Goal: Task Accomplishment & Management: Manage account settings

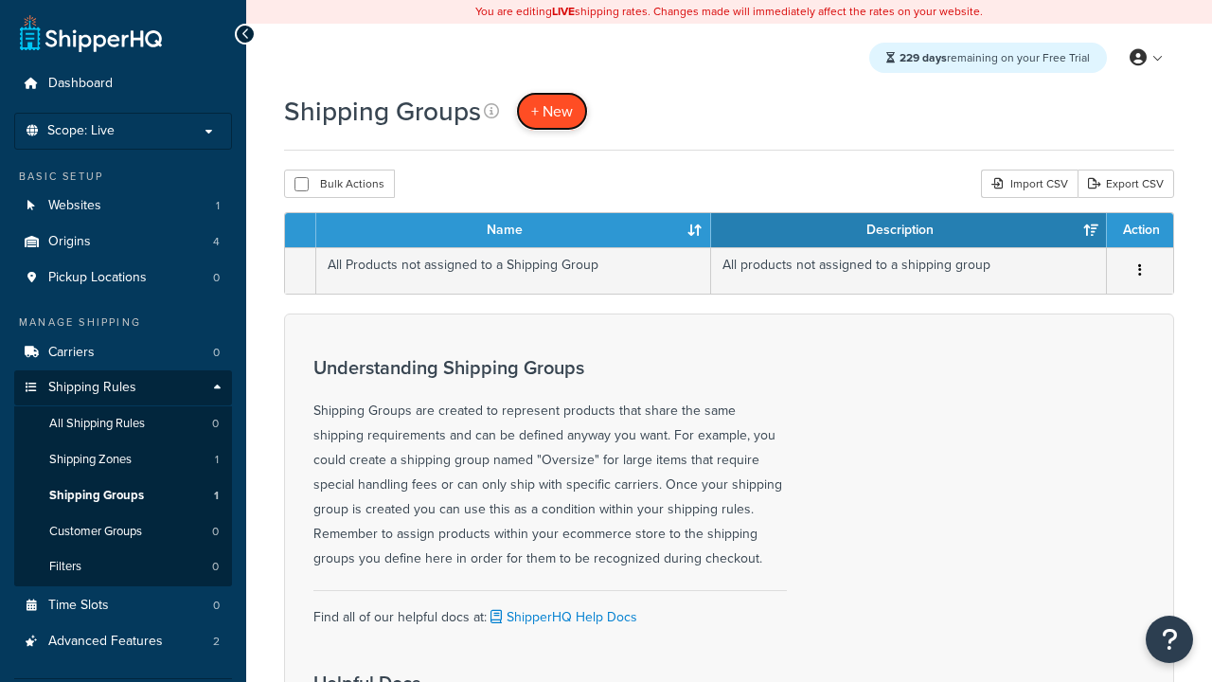
click at [552, 111] on span "+ New" at bounding box center [552, 111] width 42 height 22
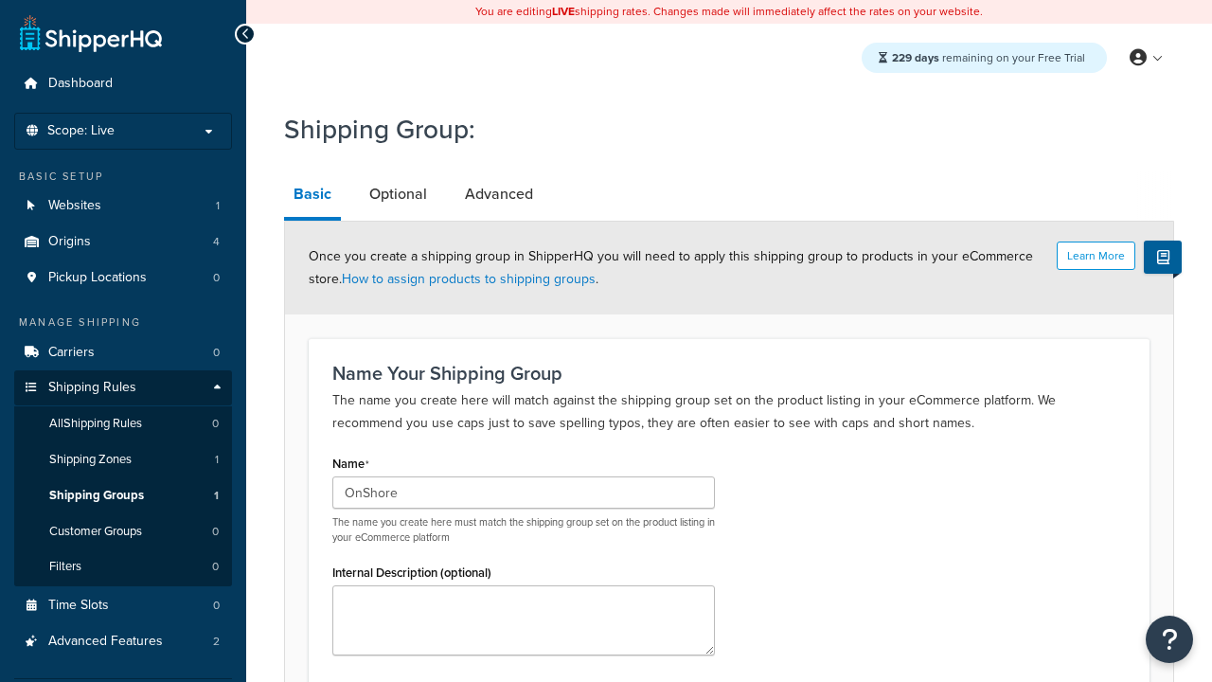
type input "OnShore"
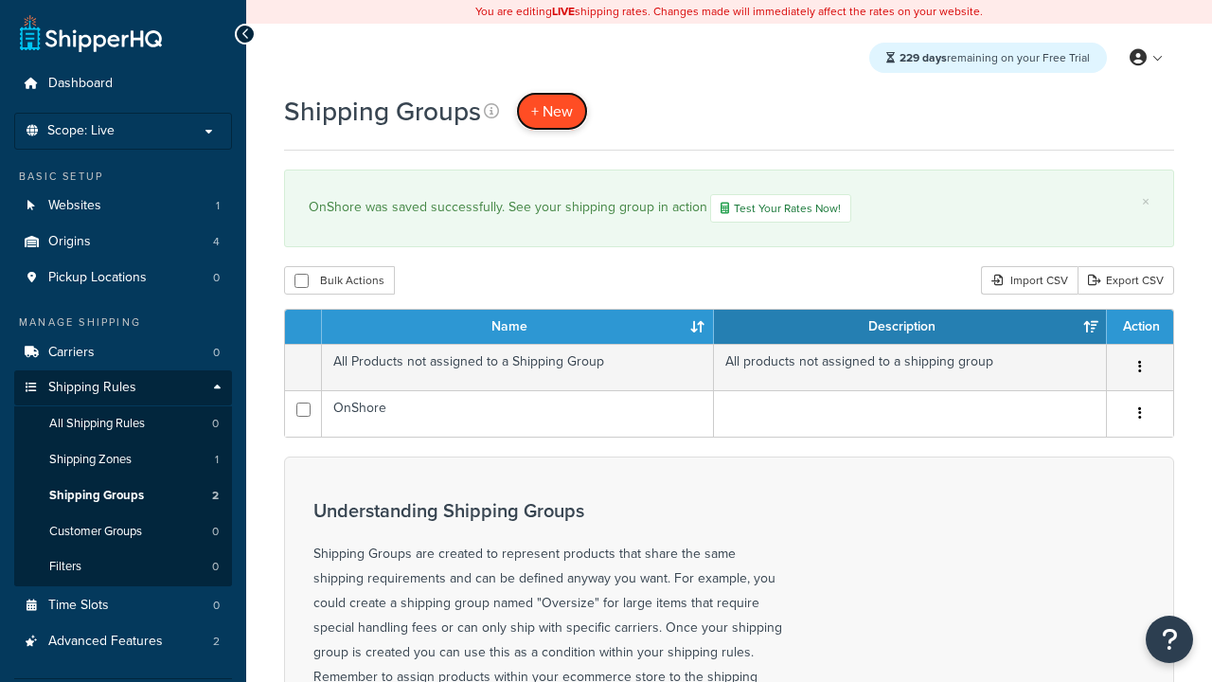
click at [552, 111] on span "+ New" at bounding box center [552, 111] width 42 height 22
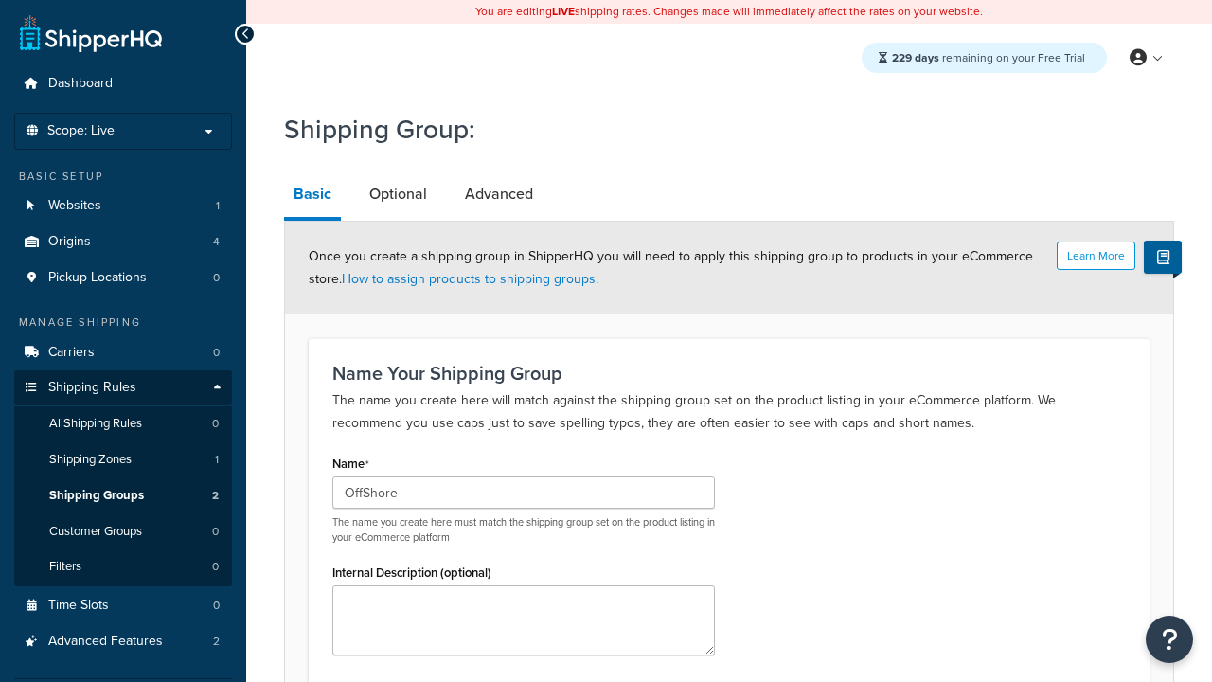
scroll to position [195, 0]
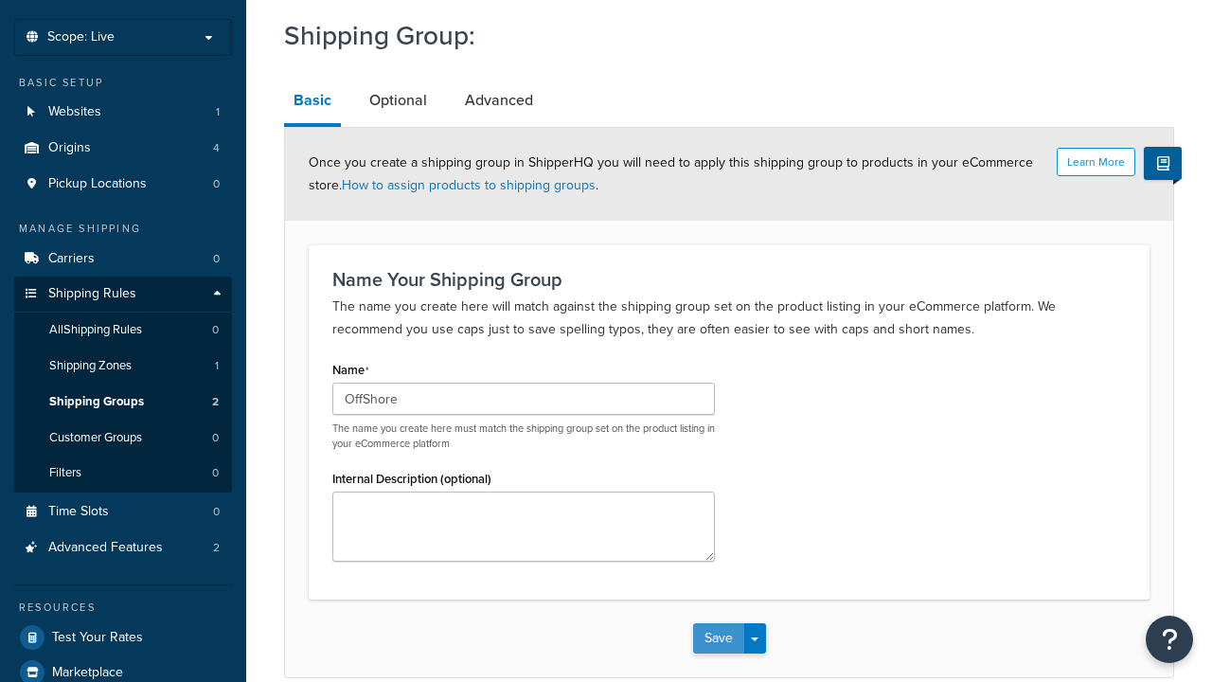
type input "OffShore"
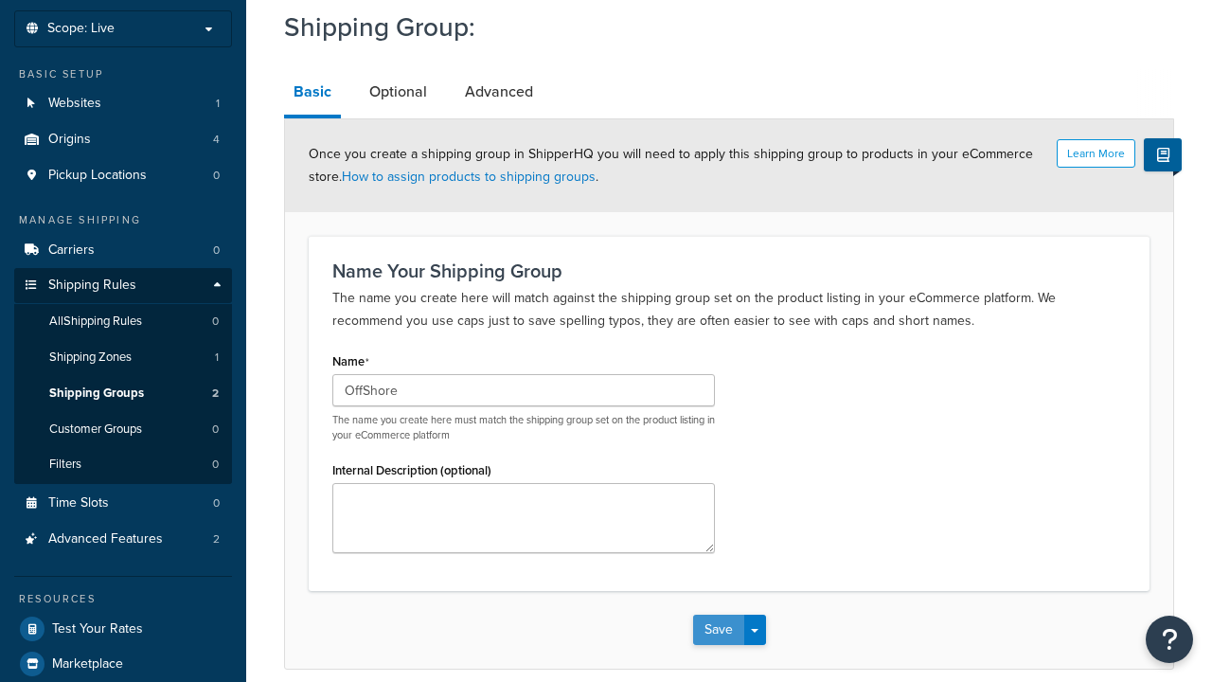
click at [718, 615] on button "Save" at bounding box center [718, 630] width 51 height 30
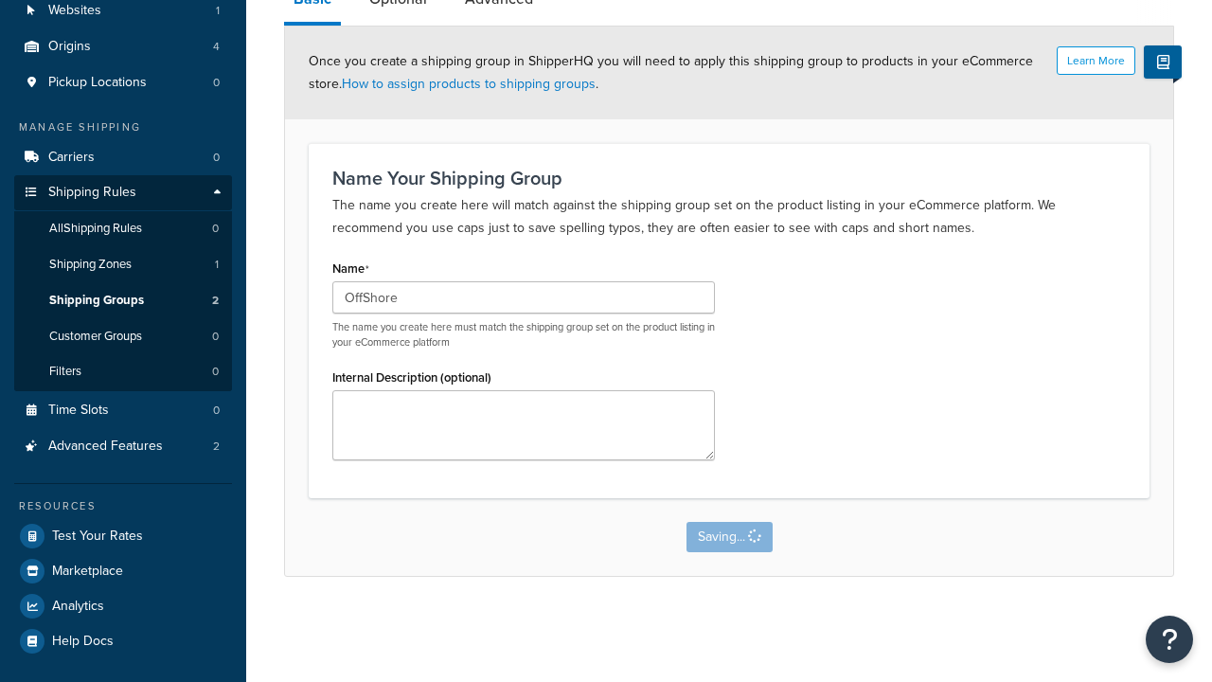
scroll to position [0, 0]
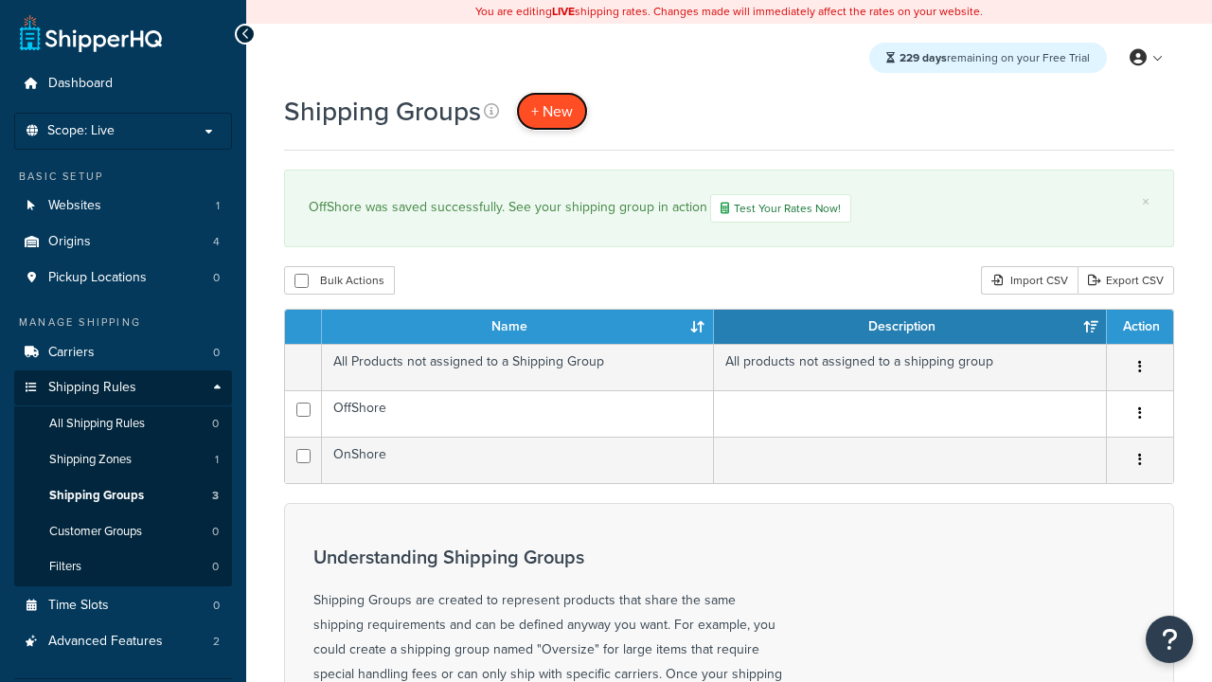
click at [552, 111] on span "+ New" at bounding box center [552, 111] width 42 height 22
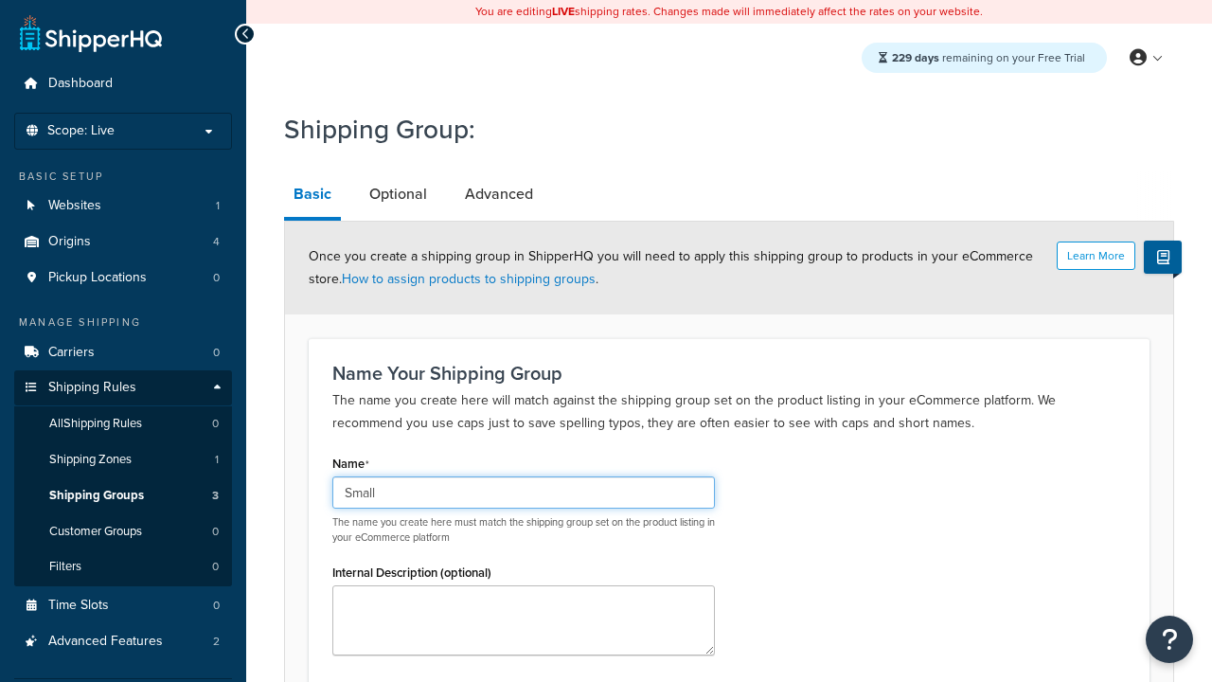
type input "Small"
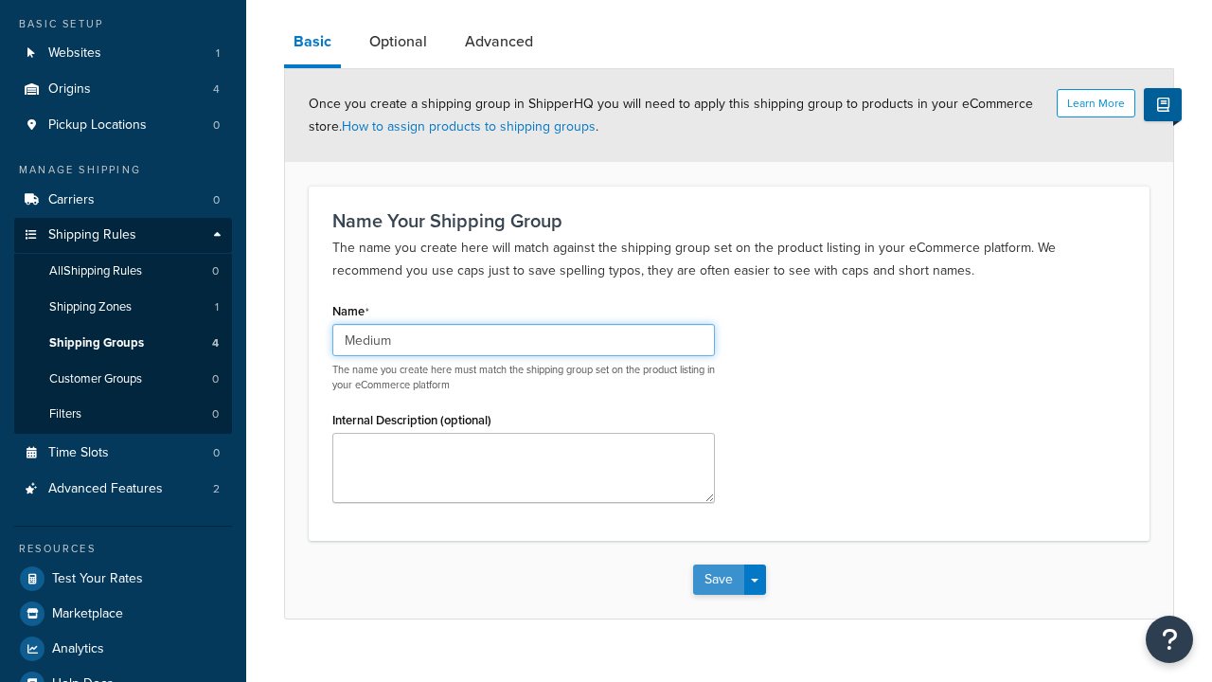
type input "Medium"
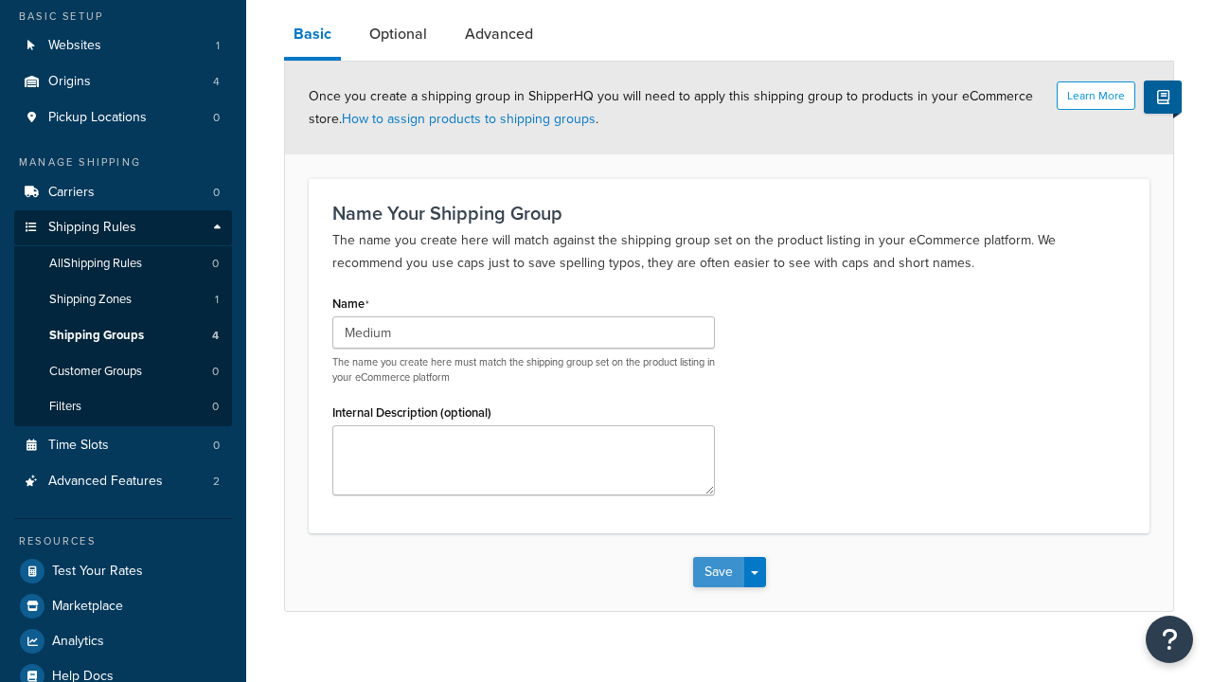
click at [718, 557] on button "Save" at bounding box center [718, 572] width 51 height 30
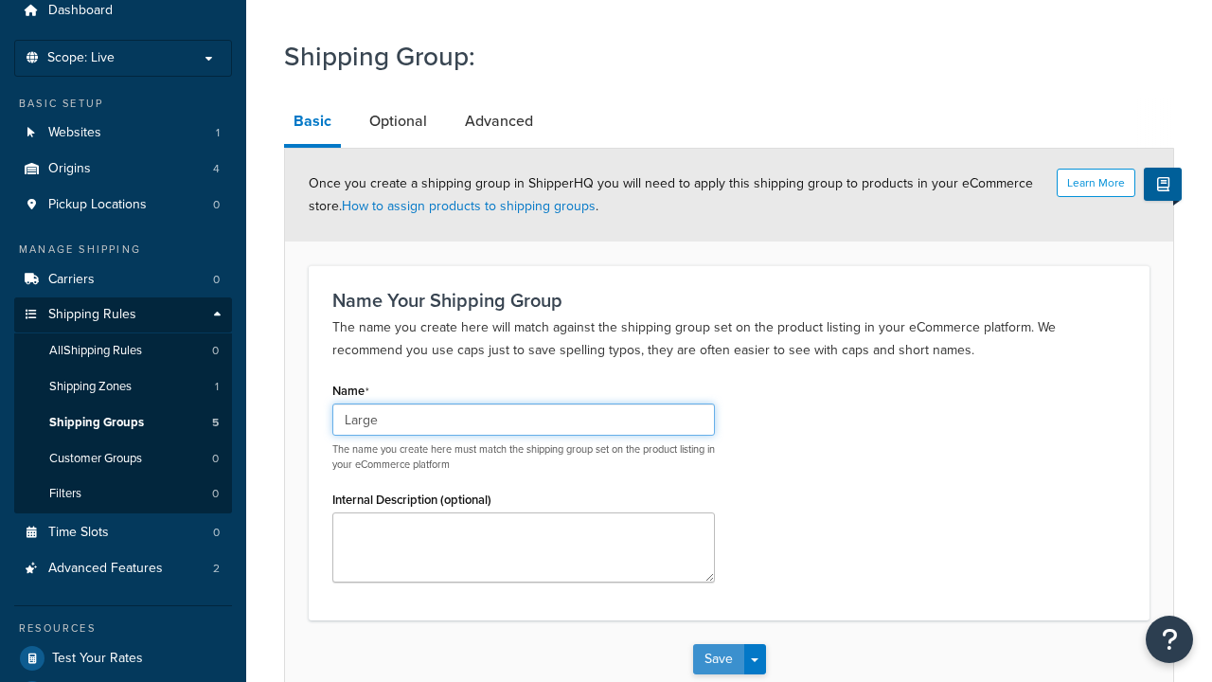
type input "Large"
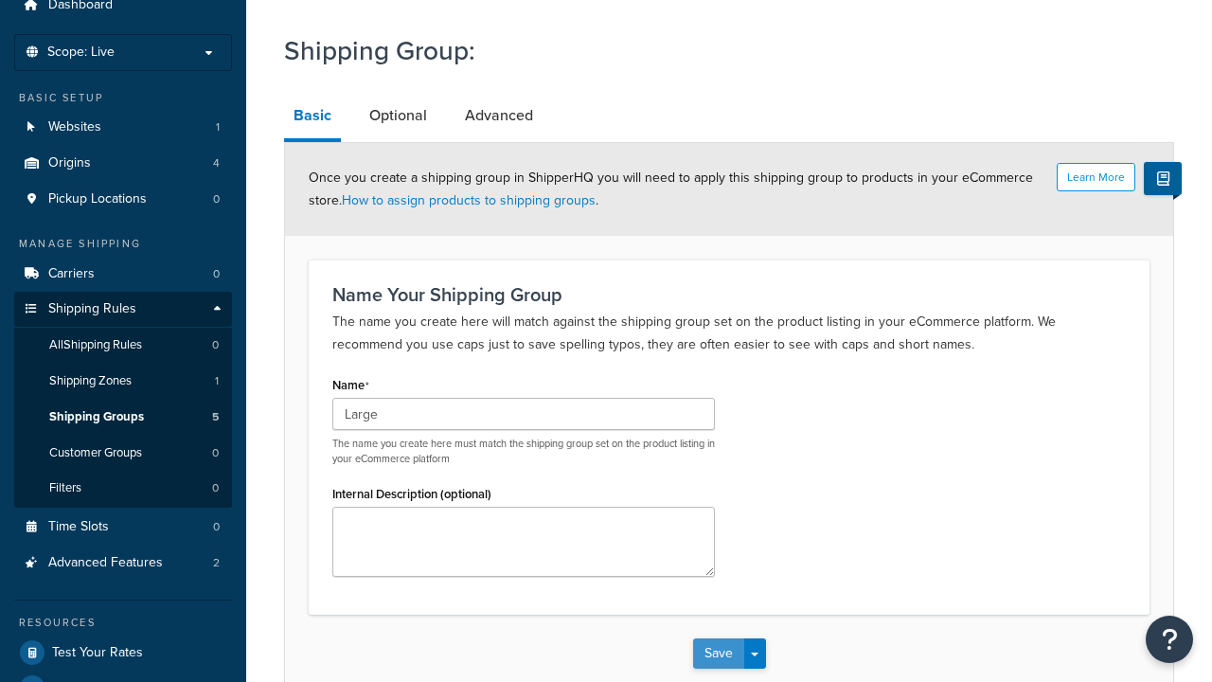
click at [718, 638] on button "Save" at bounding box center [718, 653] width 51 height 30
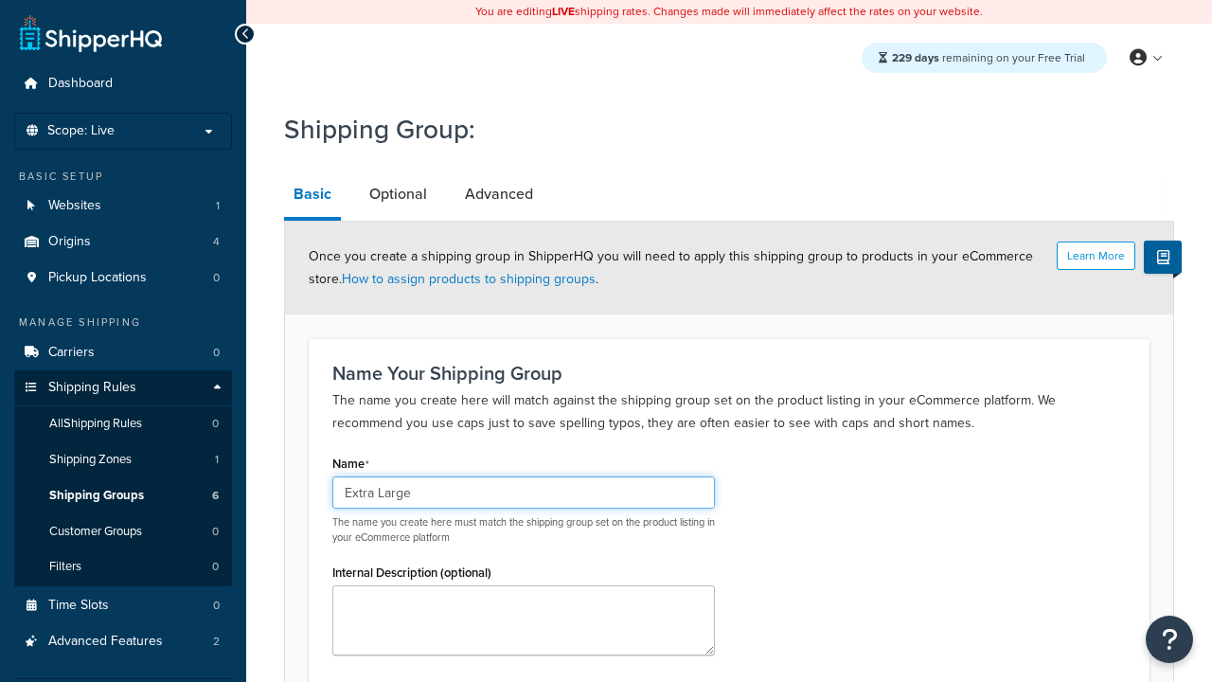
scroll to position [195, 0]
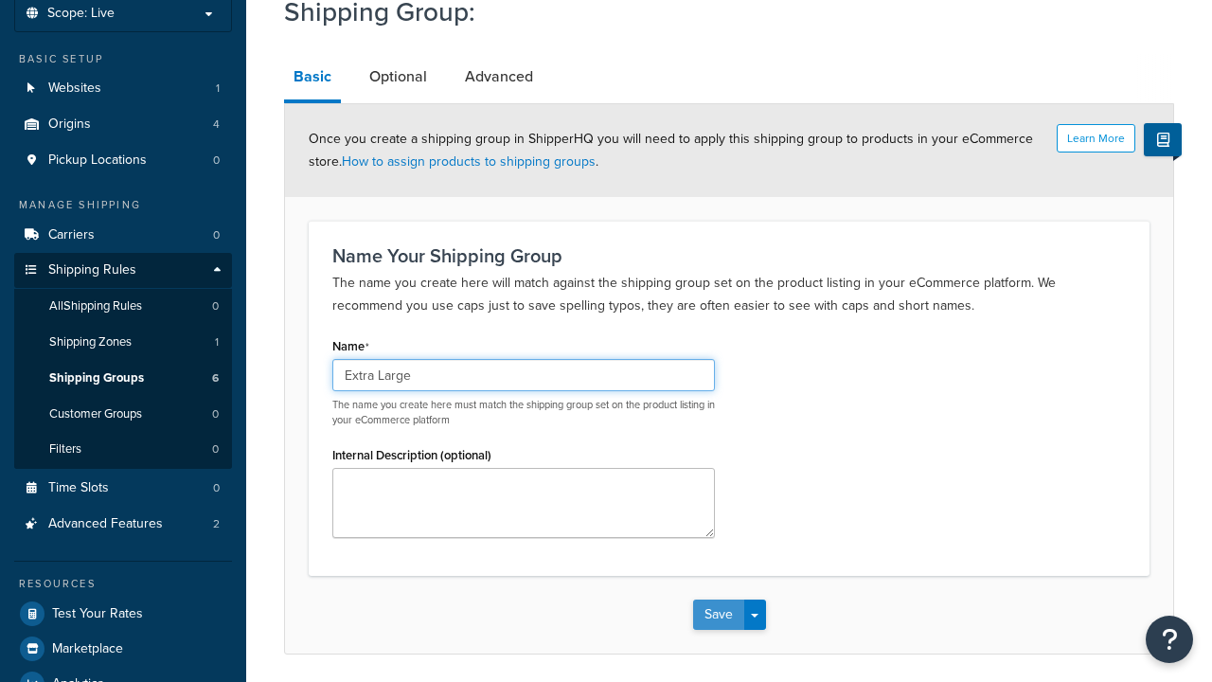
type input "Extra Large"
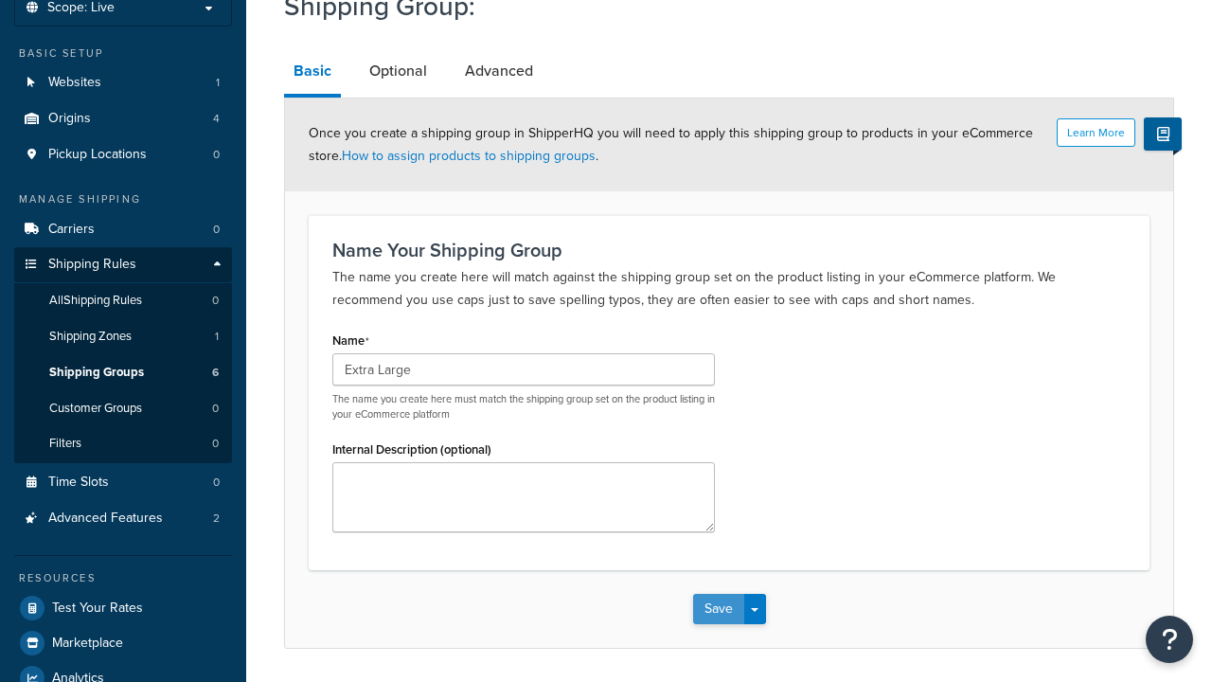
click at [718, 594] on button "Save" at bounding box center [718, 609] width 51 height 30
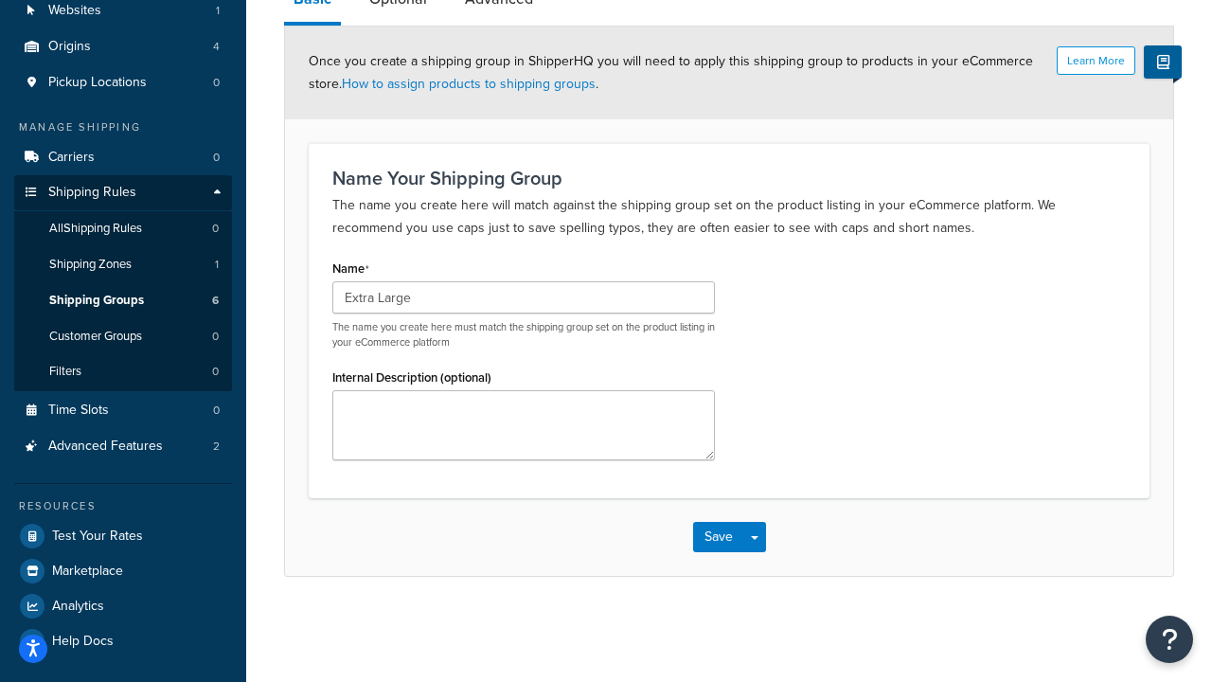
scroll to position [0, 0]
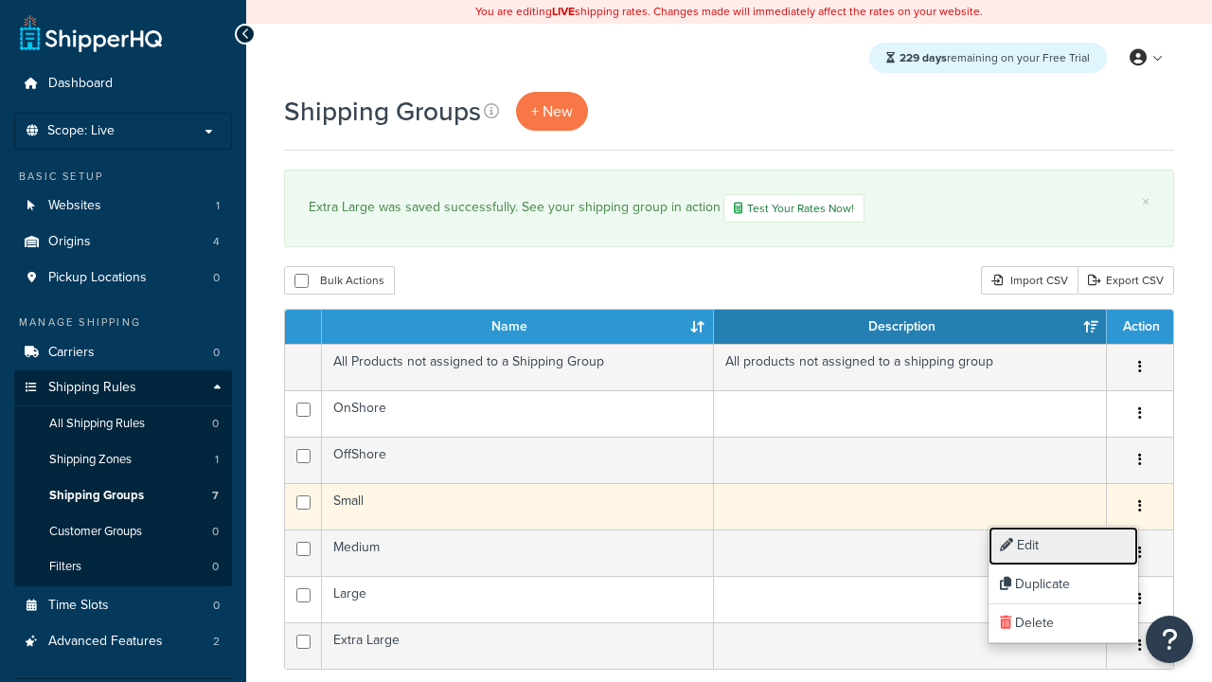
click at [1062, 545] on link "Edit" at bounding box center [1064, 546] width 150 height 39
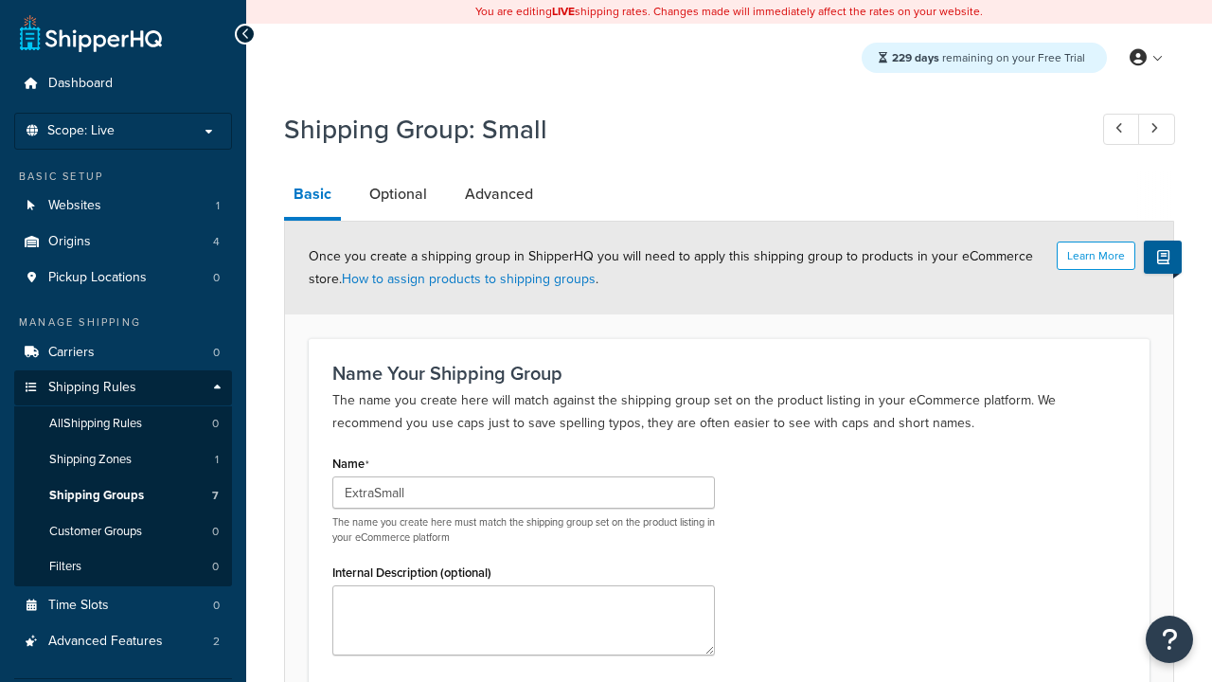
type input "ExtraSmall"
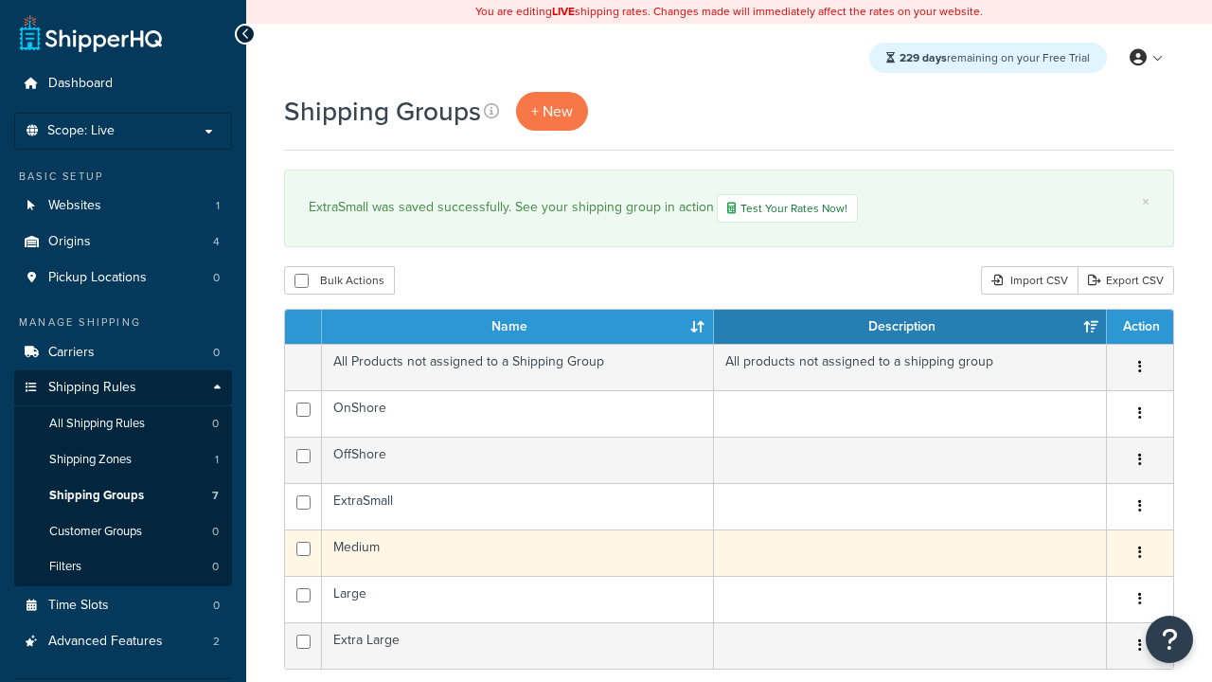
click at [1139, 555] on icon "button" at bounding box center [1140, 551] width 4 height 13
click at [1062, 631] on link "Duplicate" at bounding box center [1064, 631] width 150 height 39
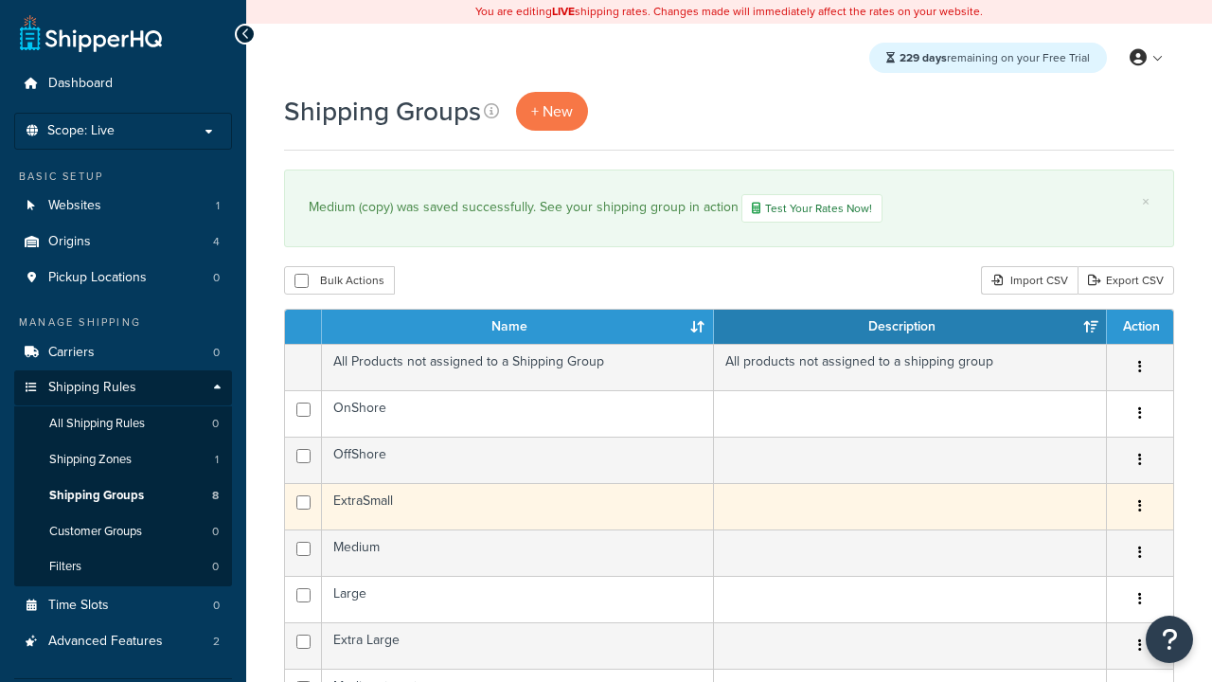
click at [1139, 509] on icon "button" at bounding box center [1140, 505] width 4 height 13
click at [0, 0] on link "Delete" at bounding box center [0, 0] width 0 height 0
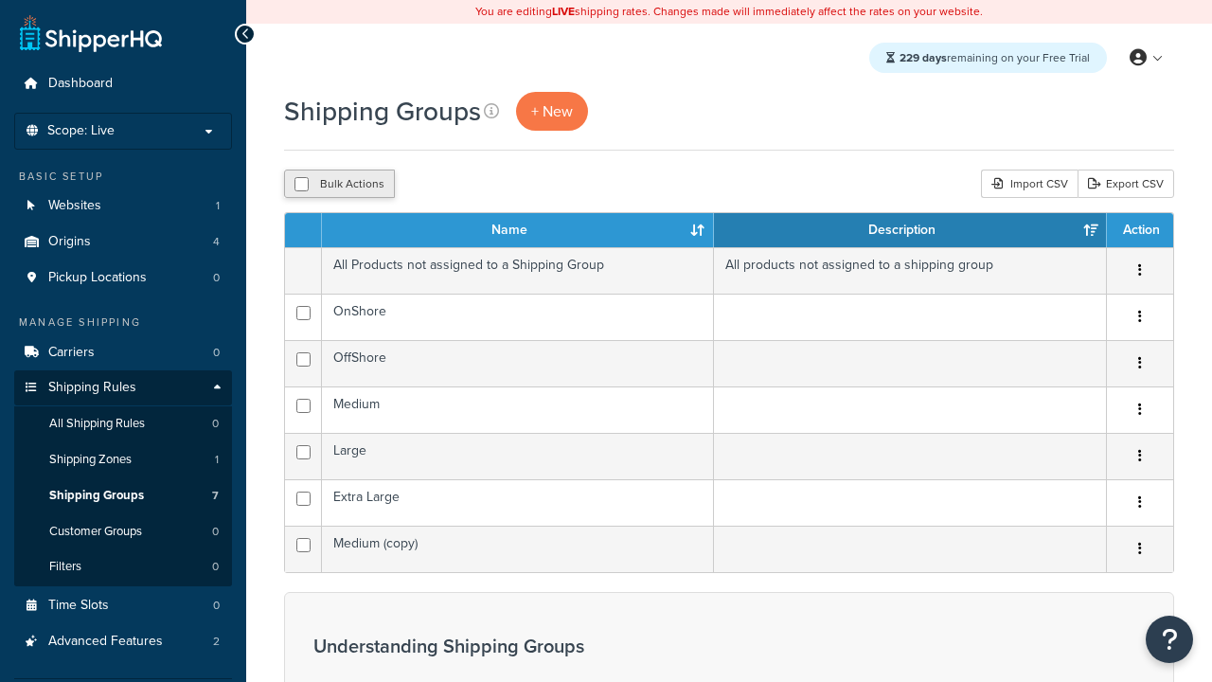
click at [339, 185] on button "Bulk Actions" at bounding box center [339, 184] width 111 height 28
checkbox input "true"
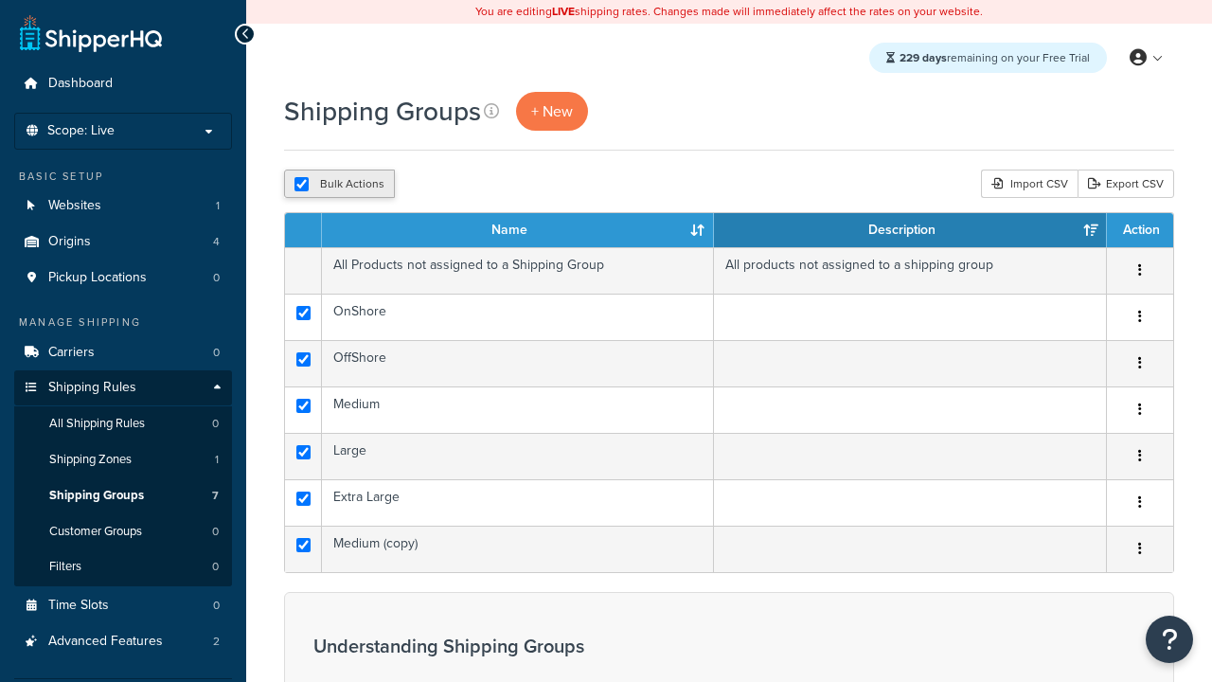
checkbox input "true"
click at [0, 0] on button "Delete" at bounding box center [0, 0] width 0 height 0
